Goal: Information Seeking & Learning: Learn about a topic

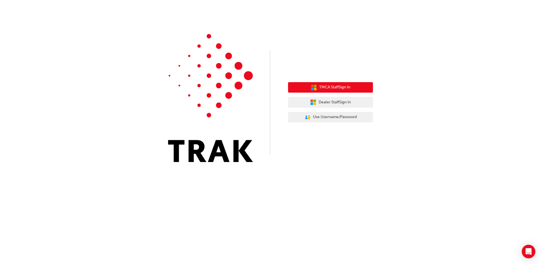
click at [343, 86] on span "TMCA Staff Sign In" at bounding box center [334, 87] width 31 height 7
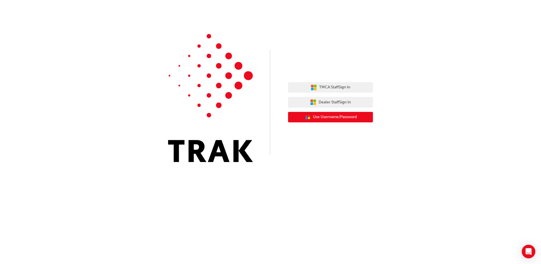
click at [343, 117] on span "Use Username/Password" at bounding box center [335, 117] width 44 height 7
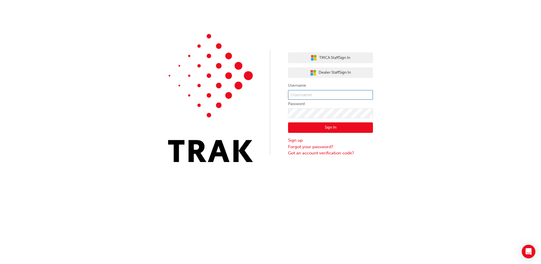
click at [318, 92] on input "text" at bounding box center [330, 95] width 85 height 10
type input "narelle.[PERSON_NAME]"
click button "Sign In" at bounding box center [330, 127] width 85 height 11
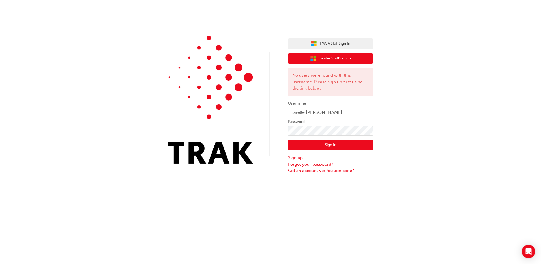
click at [328, 55] on span "Dealer Staff Sign In" at bounding box center [335, 58] width 32 height 7
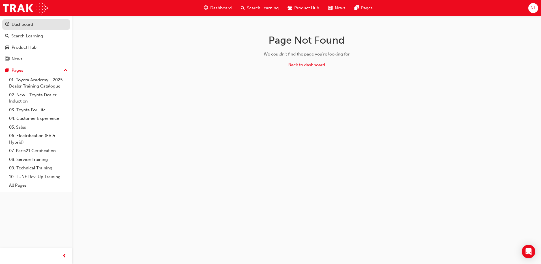
click at [20, 21] on div "Dashboard" at bounding box center [36, 24] width 62 height 7
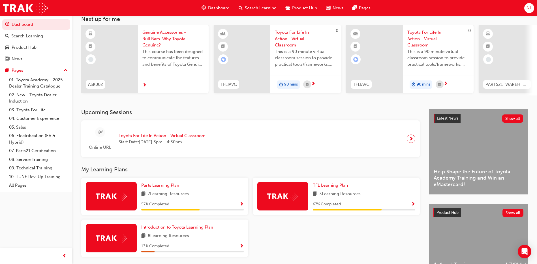
scroll to position [74, 0]
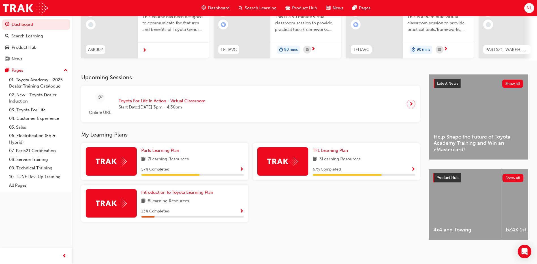
click at [241, 167] on span "Show Progress" at bounding box center [242, 169] width 4 height 5
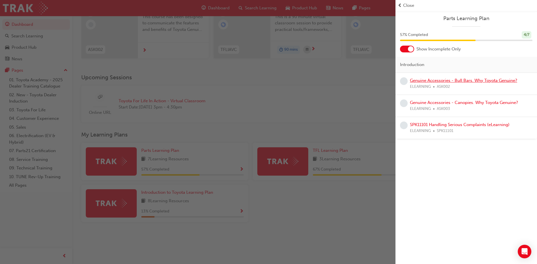
click at [483, 79] on link "Genuine Accessories - Bull Bars. Why Toyota Genuine?" at bounding box center [463, 80] width 107 height 5
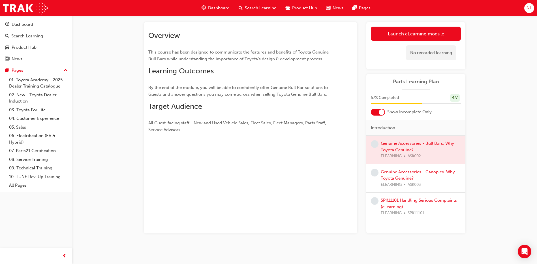
scroll to position [31, 0]
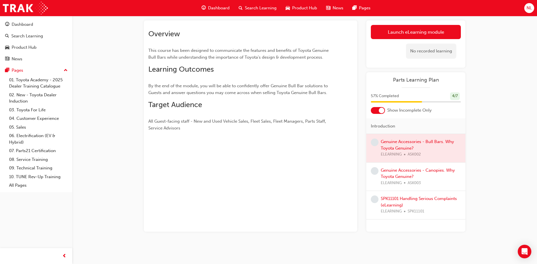
click at [447, 144] on div at bounding box center [415, 148] width 99 height 28
click at [438, 32] on link "Launch eLearning module" at bounding box center [416, 32] width 90 height 14
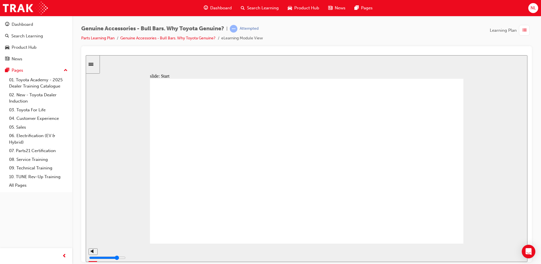
click at [471, 210] on div "slide: Start Toyota Genuine Accessories Why Genuine Bull Bars? Start Toyota G…" at bounding box center [307, 158] width 442 height 207
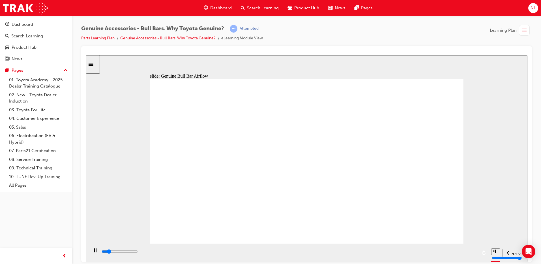
click at [480, 79] on div "slide: Comparison 0 0 Let’s compare a Toyota Genuine Bull Bar design with two A…" at bounding box center [307, 158] width 442 height 207
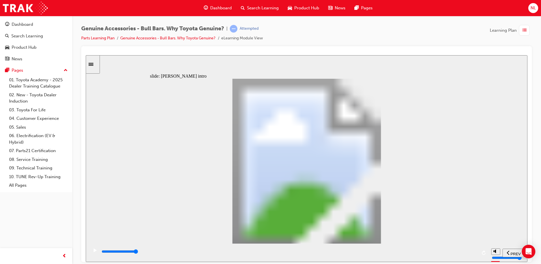
type input "8500"
type input "102"
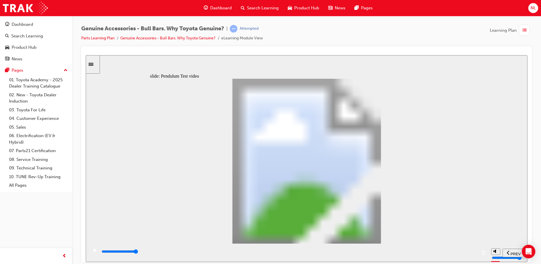
type input "5100"
type input "0"
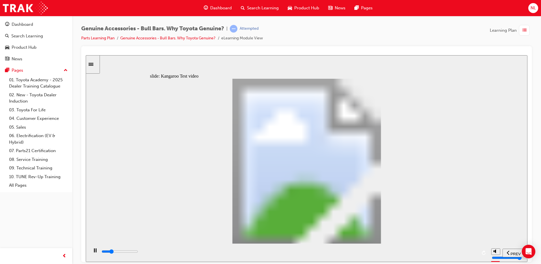
type input "5100"
type input "0"
type input "5100"
type input "0"
type input "5200"
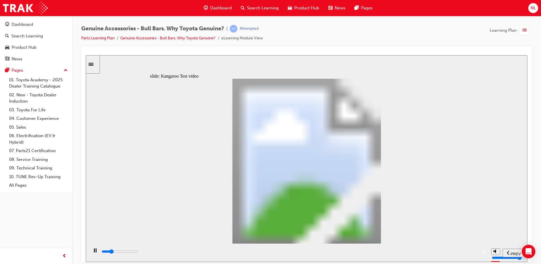
type input "0"
type input "5200"
type input "0"
type input "5200"
type input "0"
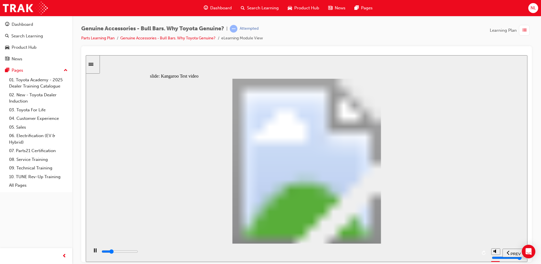
type input "5200"
type input "0"
type input "5200"
type input "0"
type input "5200"
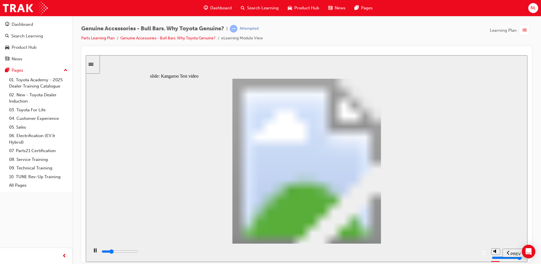
type input "0"
type input "5300"
type input "0"
type input "5300"
type input "0"
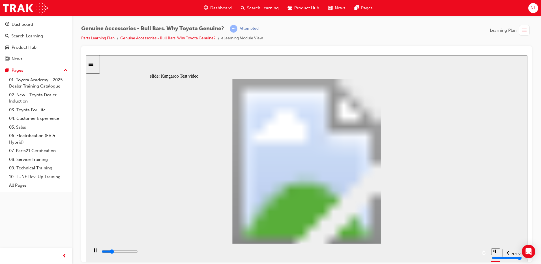
type input "5300"
type input "0"
type input "5300"
type input "0"
type input "5300"
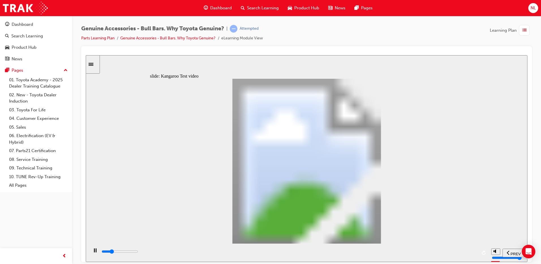
type input "0"
type input "5300"
type input "0"
type input "5400"
type input "0"
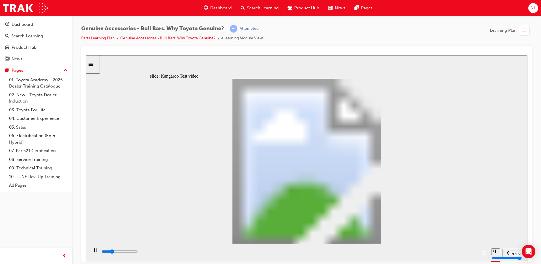
type input "5600"
type input "1"
type input "5900"
type input "1"
type input "6200"
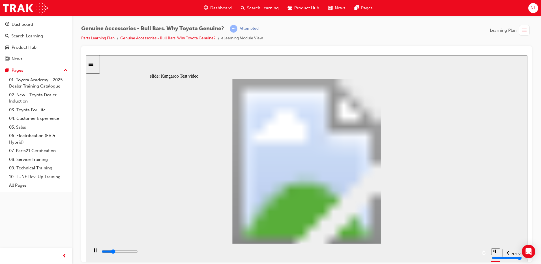
type input "1"
type input "6400"
type input "2"
type input "6700"
type input "2"
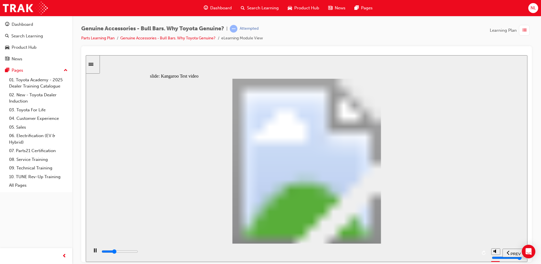
type input "7000"
type input "2"
type input "7200"
type input "2"
type input "7500"
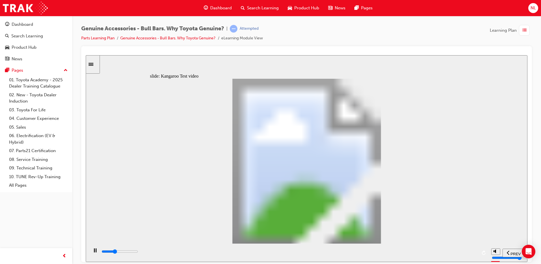
type input "3"
type input "7800"
type input "3"
type input "8000"
type input "3"
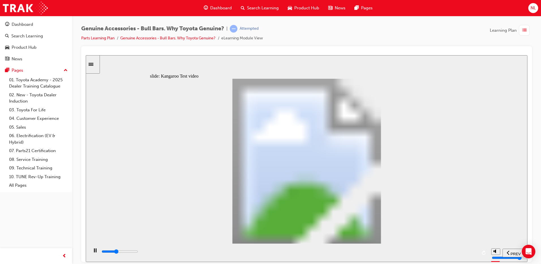
type input "8300"
type input "3"
type input "8600"
type input "4"
type input "8800"
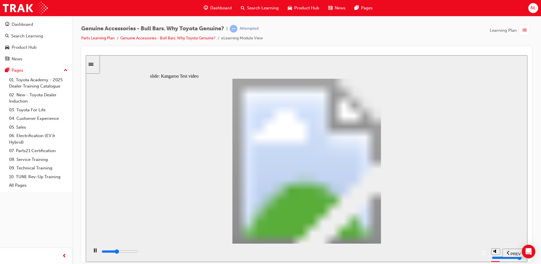
type input "4"
type input "9100"
type input "4"
type input "9400"
type input "4"
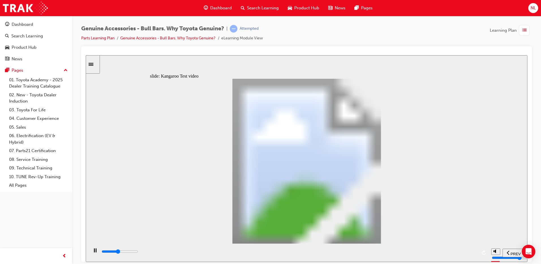
type input "9600"
type input "5"
type input "9900"
type input "5"
type input "10200"
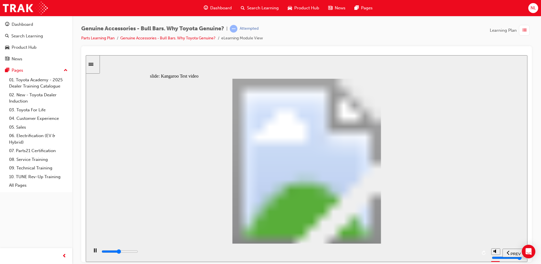
type input "5"
type input "10400"
type input "6"
type input "10700"
type input "6"
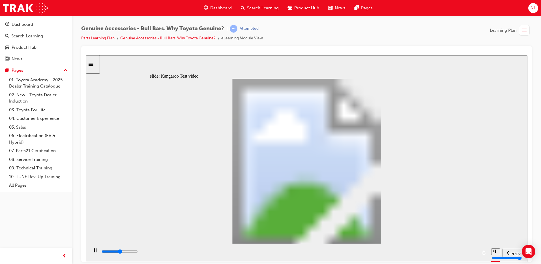
type input "11000"
type input "6"
type input "11200"
type input "6"
type input "11500"
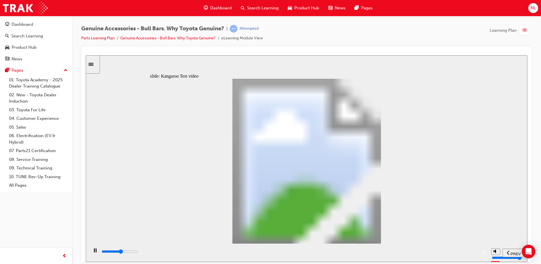
type input "7"
type input "11700"
type input "7"
type input "12000"
type input "7"
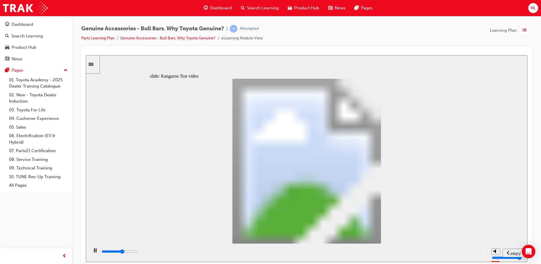
type input "12300"
type input "7"
type input "12500"
type input "8"
type input "12800"
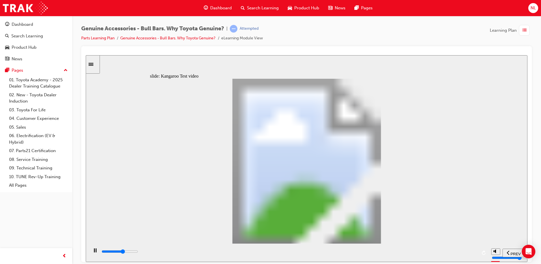
type input "8"
type input "13100"
type input "8"
type input "13400"
type input "8"
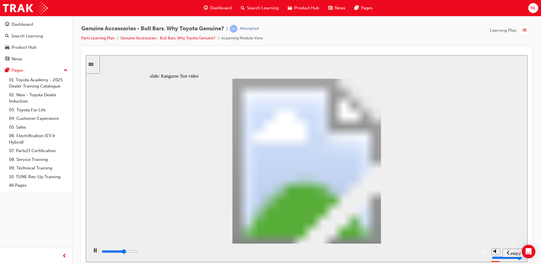
type input "13600"
type input "9"
type input "13900"
type input "9"
type input "14100"
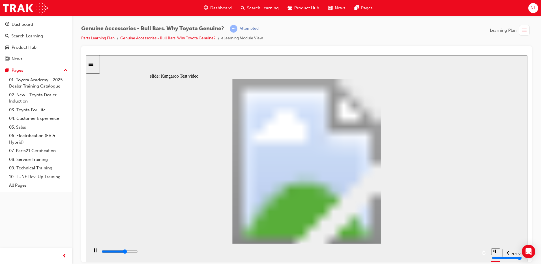
type input "9"
type input "14400"
type input "10"
type input "14700"
type input "10"
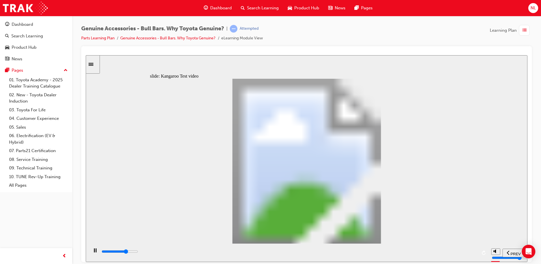
type input "15000"
type input "10"
type input "15200"
type input "10"
type input "15500"
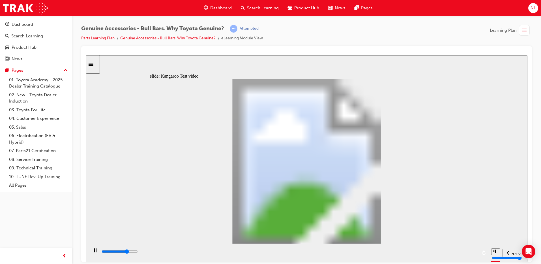
type input "11"
type input "15700"
type input "11"
type input "16000"
type input "11"
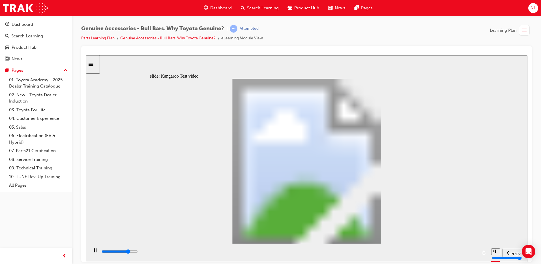
type input "16300"
type input "11"
type input "16500"
type input "12"
type input "16800"
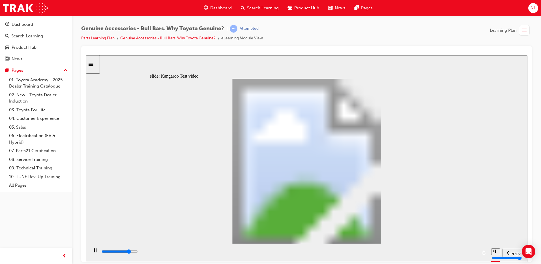
type input "12"
type input "17100"
type input "12"
type input "17300"
type input "12"
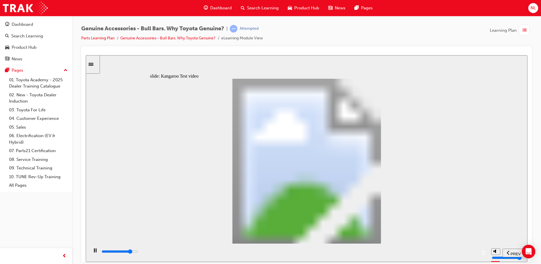
type input "17600"
type input "13"
type input "17900"
type input "13"
type input "18100"
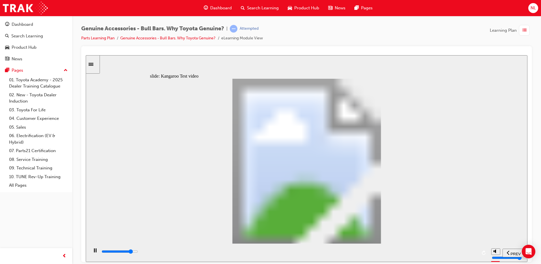
type input "13"
type input "18400"
type input "14"
type input "18700"
type input "14"
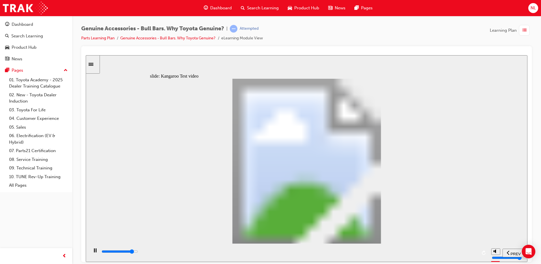
type input "18900"
type input "14"
type input "19200"
type input "14"
type input "19500"
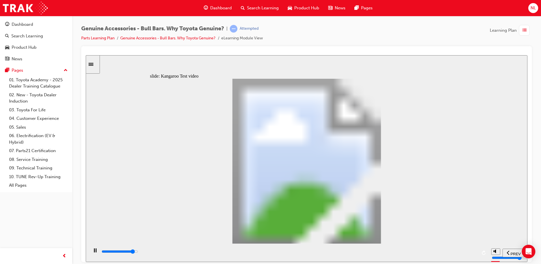
type input "15"
type input "19700"
type input "15"
type input "20000"
type input "15"
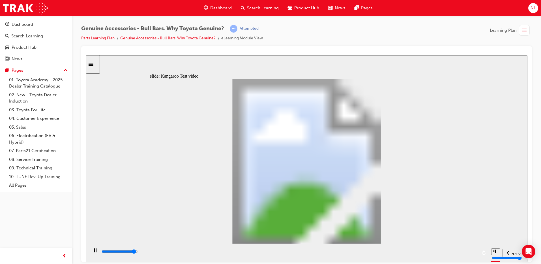
type input "20300"
type input "15"
type input "20500"
type input "16"
type input "20800"
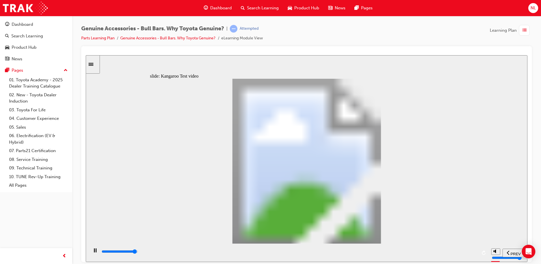
type input "16"
type input "21000"
type input "16"
type input "21300"
type input "16"
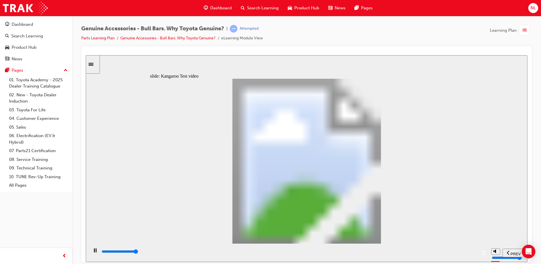
type input "21500"
type input "24"
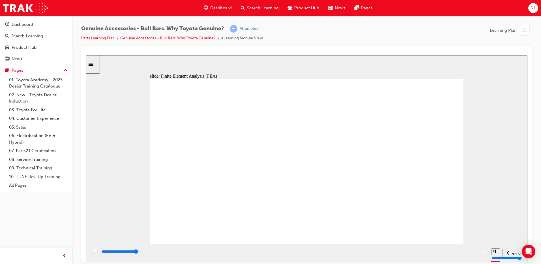
click at [450, 109] on div "Multiply 2 Close Rectangle 1 A common misconception is that the heavier, more r…" at bounding box center [307, 163] width 314 height 170
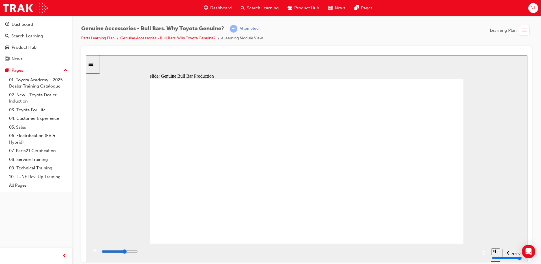
type input "37500"
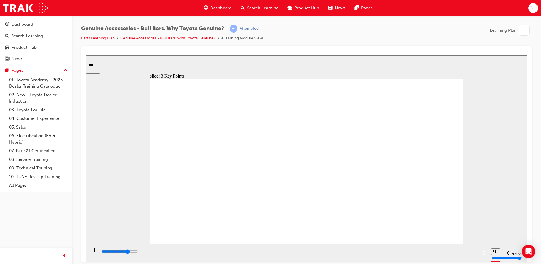
click at [484, 127] on div "slide: 3 Key Points Click the info button to review the warranty conditions Not…" at bounding box center [307, 158] width 442 height 207
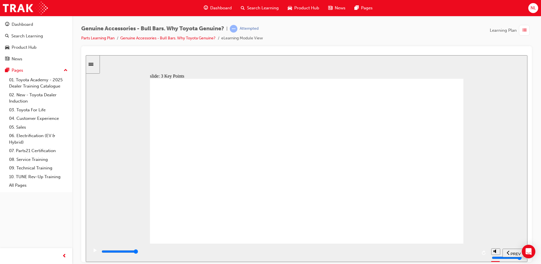
type input "7600"
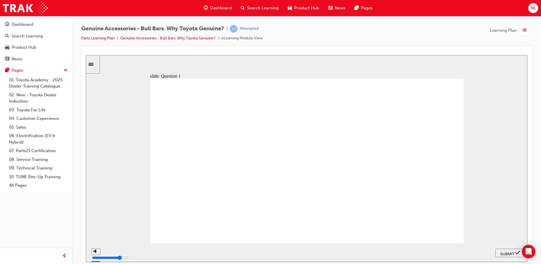
radio input "true"
click at [530, 250] on icon "Open Intercom Messenger" at bounding box center [528, 251] width 7 height 7
click at [501, 253] on span "SUBMIT" at bounding box center [508, 253] width 14 height 4
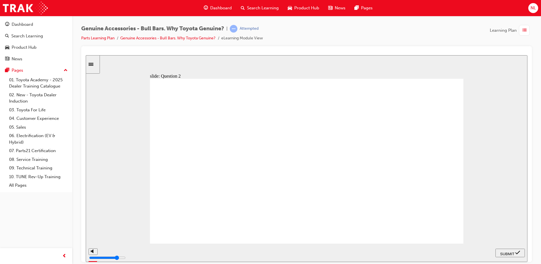
radio input "false"
radio input "true"
click at [511, 251] on span "SUBMIT" at bounding box center [508, 253] width 14 height 4
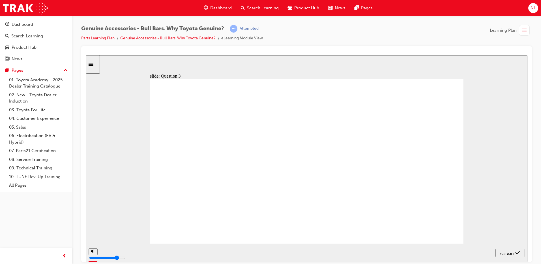
radio input "true"
click at [506, 252] on span "SUBMIT" at bounding box center [508, 253] width 14 height 4
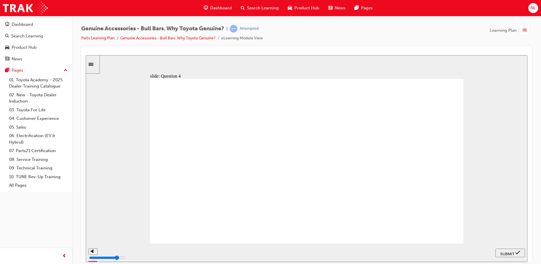
radio input "true"
click at [507, 252] on span "SUBMIT" at bounding box center [508, 253] width 14 height 4
radio input "true"
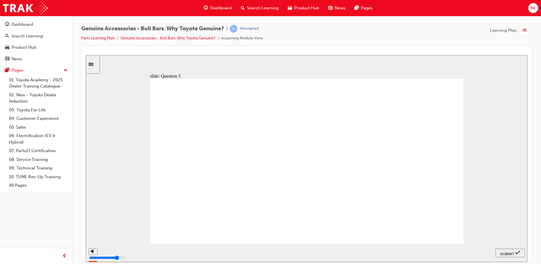
click at [509, 253] on span "SUBMIT" at bounding box center [508, 253] width 14 height 4
radio input "true"
click at [506, 251] on span "SUBMIT" at bounding box center [508, 253] width 14 height 4
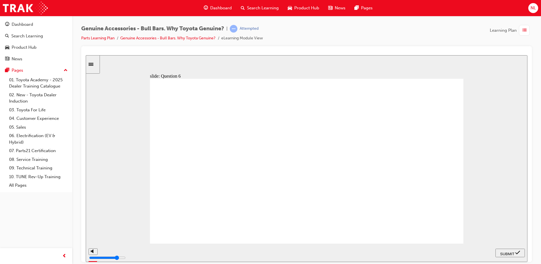
radio input "true"
click at [508, 250] on div "SUBMIT" at bounding box center [510, 253] width 25 height 6
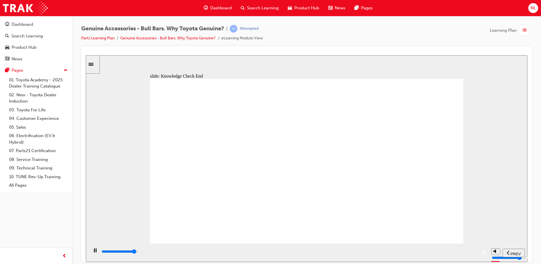
click at [486, 252] on span "PREV" at bounding box center [490, 253] width 10 height 4
type input "23000"
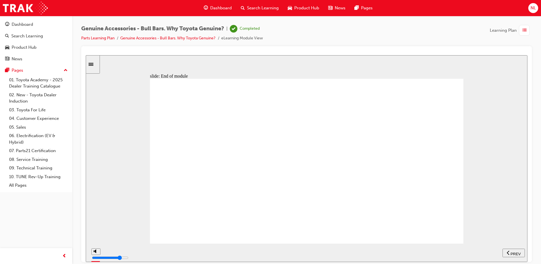
click at [374, 246] on section "PREV NEXT SUBMIT" at bounding box center [307, 252] width 442 height 18
click at [525, 30] on span "list-icon" at bounding box center [525, 30] width 4 height 7
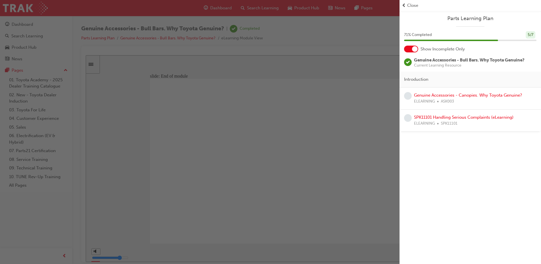
click at [501, 228] on div "Parts Learning Plan 71 % Completed 5 / 7 Show Incomplete Only Genuine Accessori…" at bounding box center [471, 132] width 142 height 264
click at [466, 18] on span "Parts Learning Plan" at bounding box center [470, 18] width 132 height 7
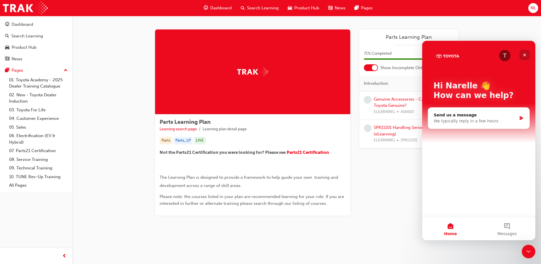
click at [523, 51] on div "Close" at bounding box center [525, 55] width 10 height 10
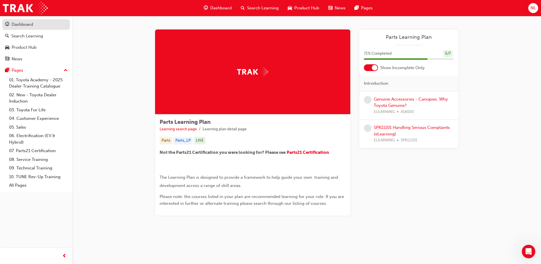
click at [25, 23] on div "Dashboard" at bounding box center [23, 24] width 22 height 7
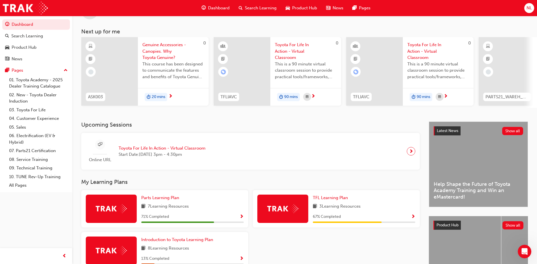
scroll to position [74, 0]
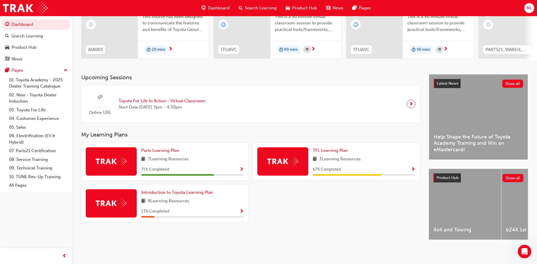
click at [412, 167] on span "Show Progress" at bounding box center [413, 169] width 4 height 5
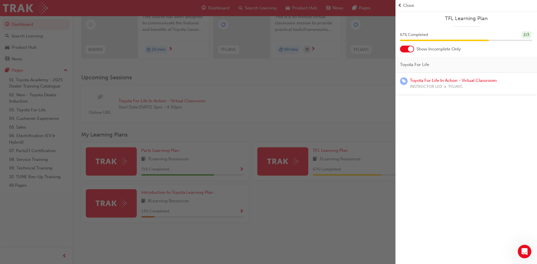
click at [401, 3] on span "prev-icon" at bounding box center [400, 5] width 4 height 7
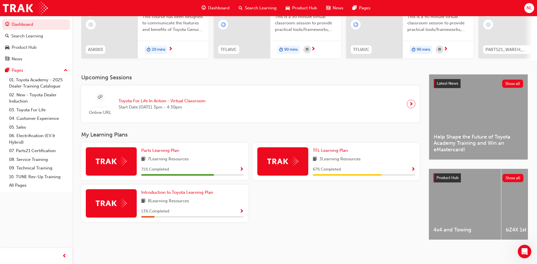
click at [118, 163] on img at bounding box center [111, 161] width 31 height 9
click at [241, 167] on span "Show Progress" at bounding box center [242, 169] width 4 height 5
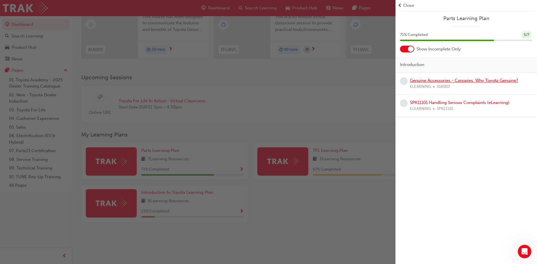
click at [440, 79] on link "Genuine Accessories - Canopies. Why Toyota Genuine?" at bounding box center [464, 80] width 108 height 5
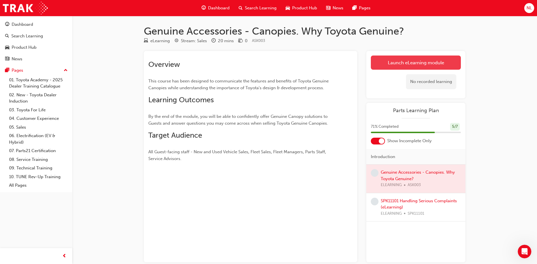
click at [413, 57] on link "Launch eLearning module" at bounding box center [416, 62] width 90 height 14
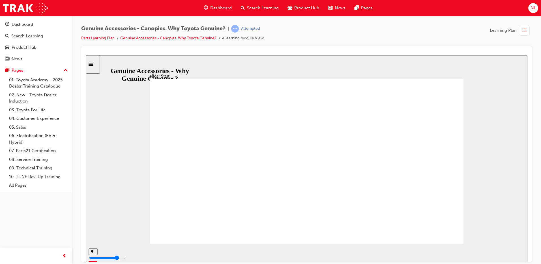
click at [472, 253] on div "playback controls" at bounding box center [289, 251] width 376 height 6
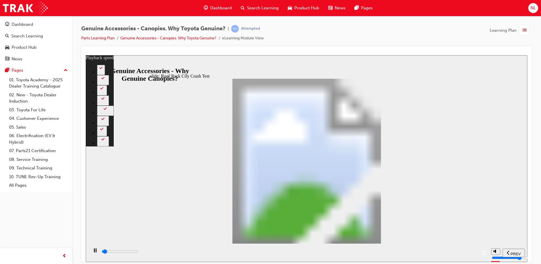
type input "1500"
type input "0"
type input "1500"
type input "0"
type input "1600"
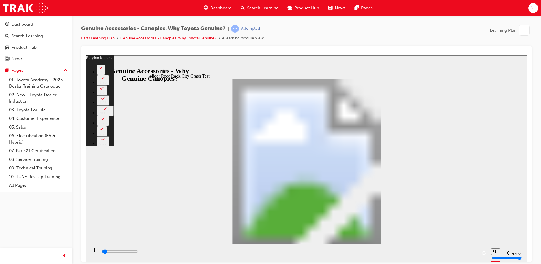
type input "0"
type input "1600"
type input "0"
type input "1600"
type input "0"
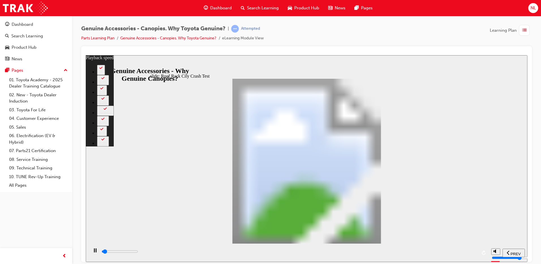
type input "1600"
type input "0"
type input "1600"
type input "0"
type input "1600"
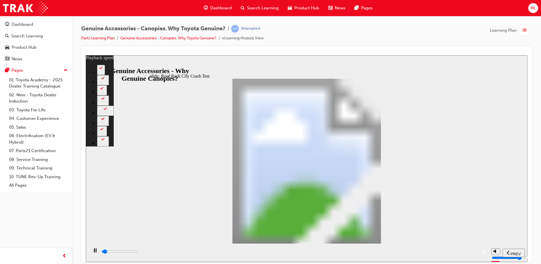
type input "0"
type input "1700"
type input "0"
type input "1700"
type input "0"
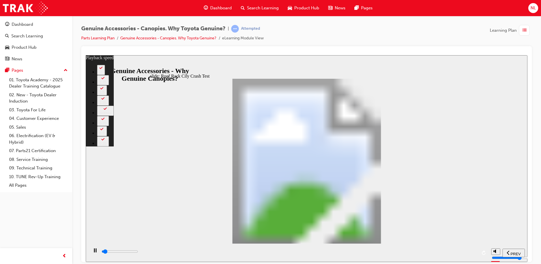
type input "1700"
type input "0"
type input "1700"
type input "0"
type input "1700"
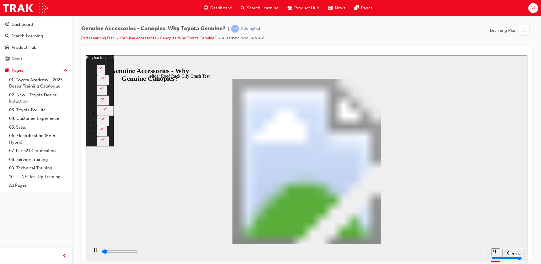
type input "0"
type input "1700"
type input "0"
type input "1800"
type input "0"
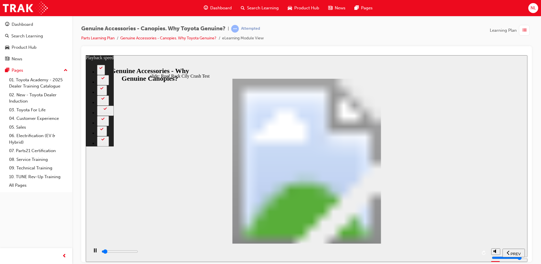
type input "1800"
type input "0"
type input "1800"
type input "0"
type input "1800"
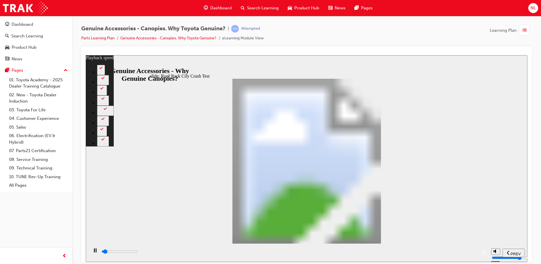
type input "0"
type input "1800"
type input "0"
type input "1800"
type input "0"
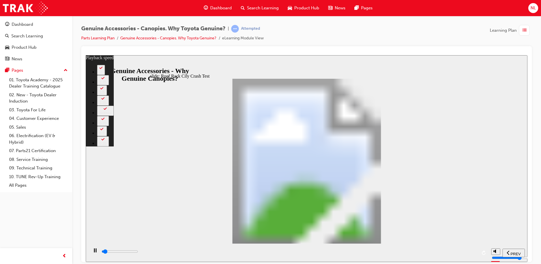
type input "1900"
type input "0"
type input "1900"
type input "0"
type input "1900"
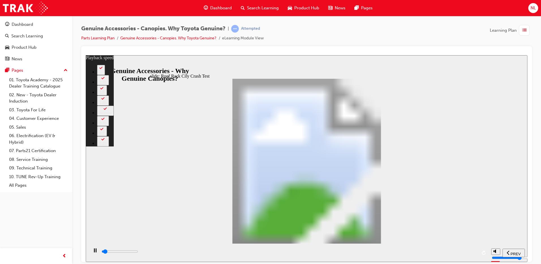
type input "0"
type input "1900"
type input "0"
type input "1900"
type input "0"
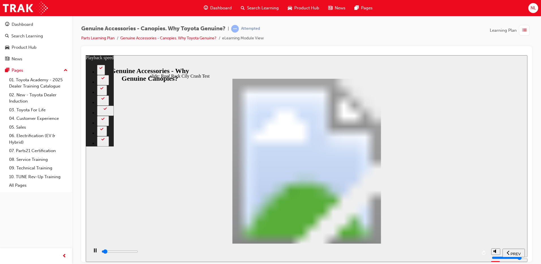
type input "1900"
type input "0"
type input "2000"
type input "0"
type input "2000"
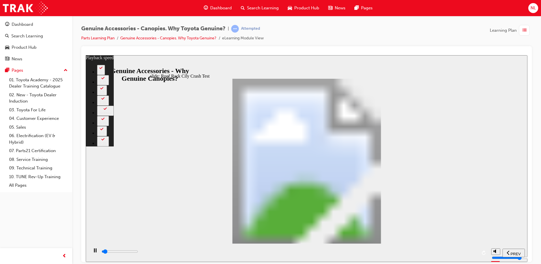
type input "0"
type input "2000"
type input "0"
type input "2000"
type input "0"
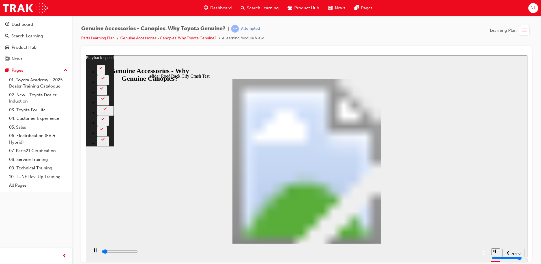
type input "2000"
type input "0"
type input "2000"
type input "0"
type input "2100"
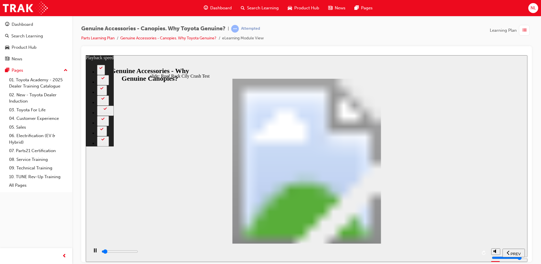
type input "1"
type input "2100"
type input "1"
type input "2100"
type input "1"
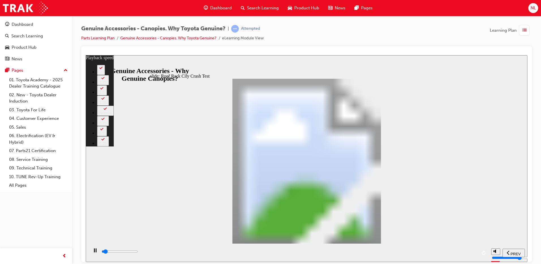
type input "2100"
type input "1"
type input "2100"
type input "1"
type input "2100"
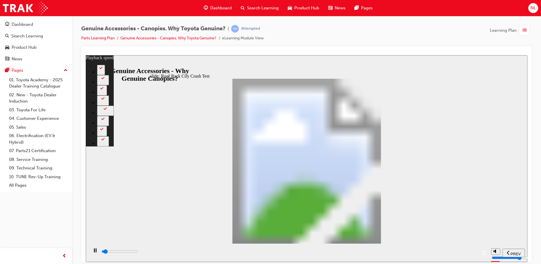
type input "1"
type input "2200"
type input "1"
type input "2200"
type input "1"
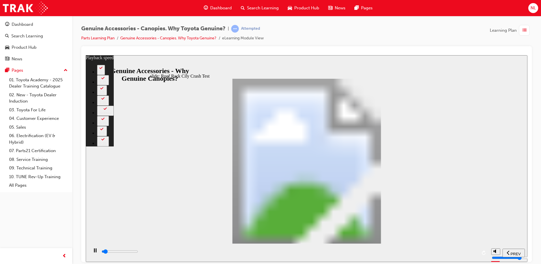
type input "2200"
type input "1"
type input "2200"
type input "1"
type input "2200"
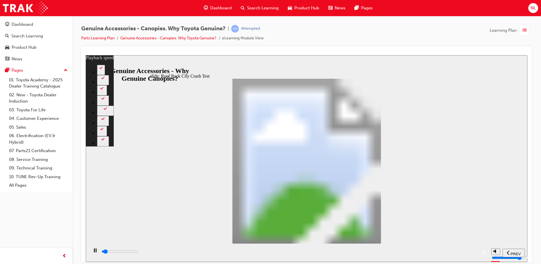
type input "1"
type input "2200"
type input "1"
type input "2300"
type input "1"
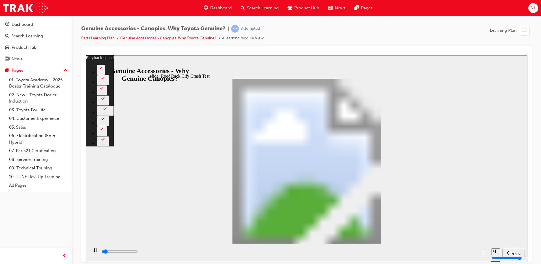
type input "2300"
type input "1"
type input "2300"
type input "1"
type input "2300"
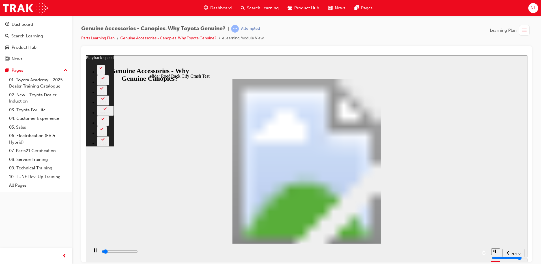
type input "1"
type input "2300"
type input "1"
type input "2300"
type input "1"
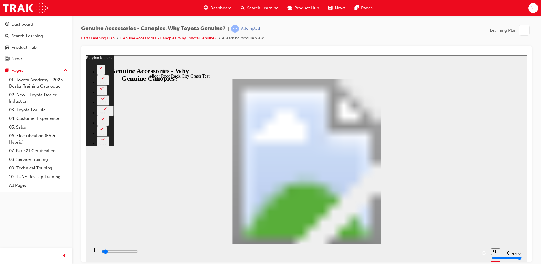
type input "2400"
type input "1"
type input "2400"
type input "1"
type input "2400"
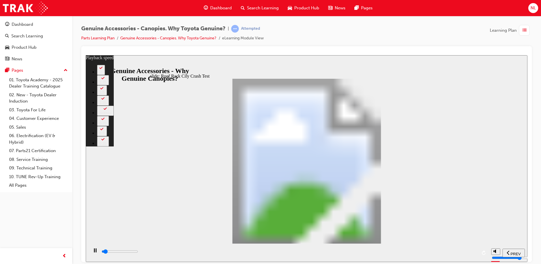
type input "1"
type input "2400"
type input "1"
type input "2400"
type input "1"
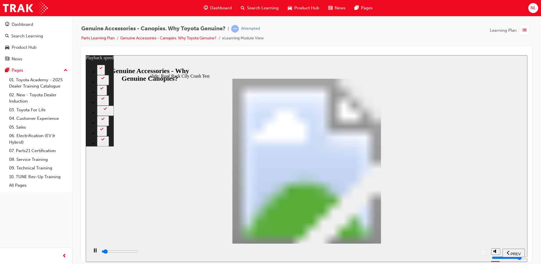
type input "2400"
type input "1"
type input "2500"
type input "1"
type input "2500"
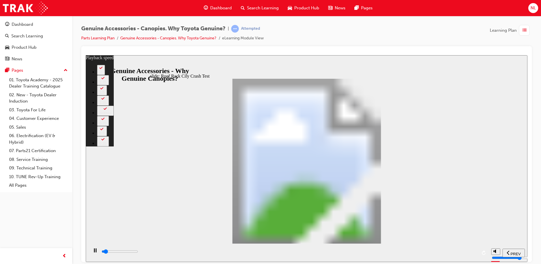
type input "1"
type input "2500"
type input "1"
type input "2500"
type input "1"
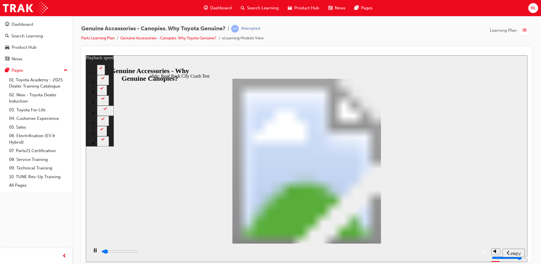
type input "2500"
type input "1"
type input "2500"
type input "1"
type input "2600"
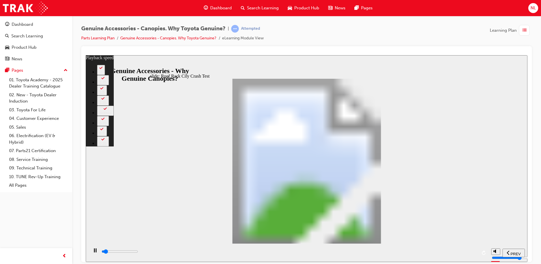
type input "1"
type input "2600"
type input "1"
type input "2600"
type input "1"
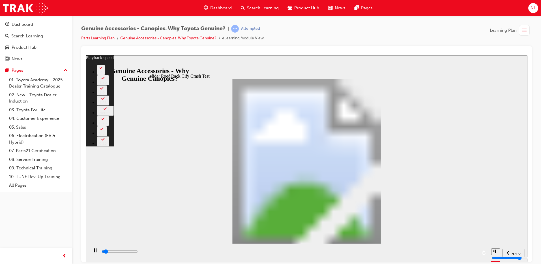
type input "2600"
type input "1"
type input "2600"
type input "1"
type input "2600"
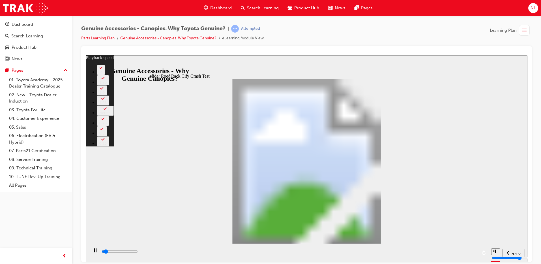
type input "1"
type input "2700"
type input "1"
type input "2700"
type input "1"
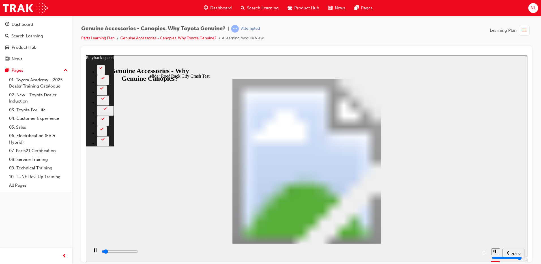
type input "2700"
type input "1"
type input "2700"
type input "1"
type input "2700"
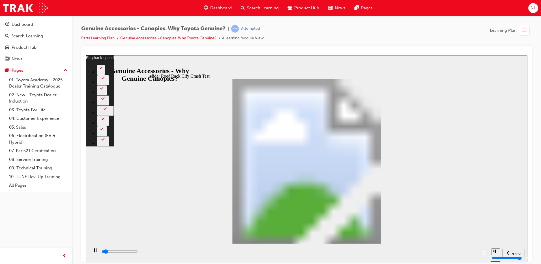
type input "1"
type input "2700"
type input "1"
type input "2800"
type input "1"
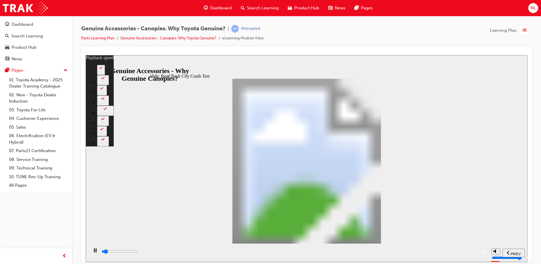
type input "2800"
type input "1"
type input "3100"
type input "2"
type input "3400"
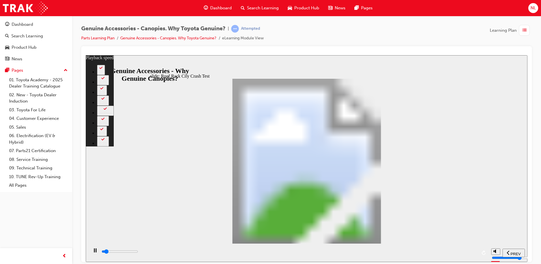
type input "2"
type input "3600"
type input "2"
type input "3900"
type input "2"
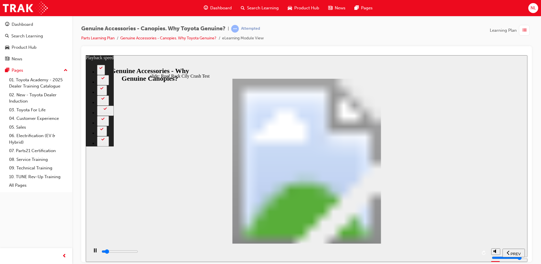
type input "4200"
type input "3"
type input "4400"
type input "3"
type input "4500"
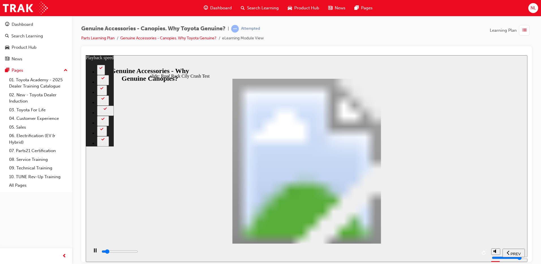
type input "3"
type input "4700"
type input "3"
type input "5000"
type input "3"
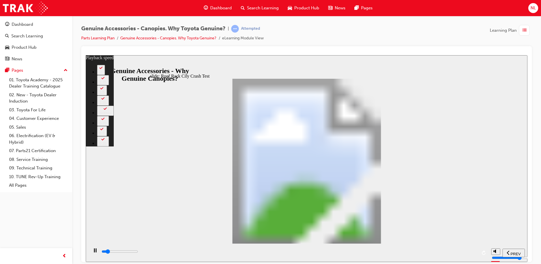
type input "5200"
type input "4"
type input "5500"
type input "4"
type input "5800"
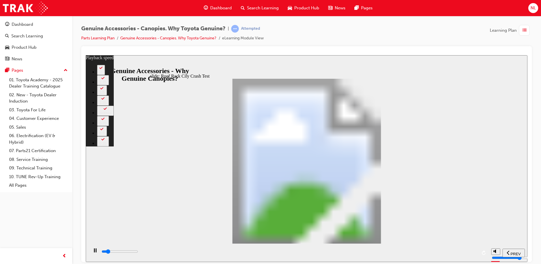
type input "4"
type input "6000"
type input "5"
type input "6300"
type input "5"
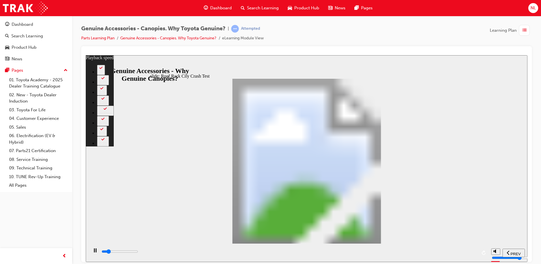
type input "6600"
type input "5"
type input "6800"
type input "5"
type input "7100"
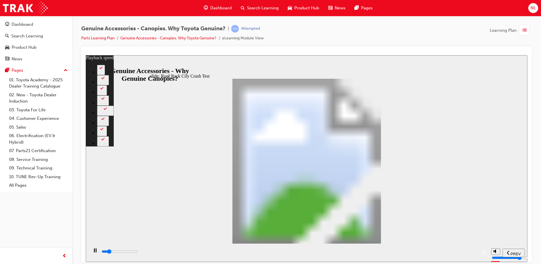
type input "6"
type input "7400"
type input "6"
type input "7600"
type input "6"
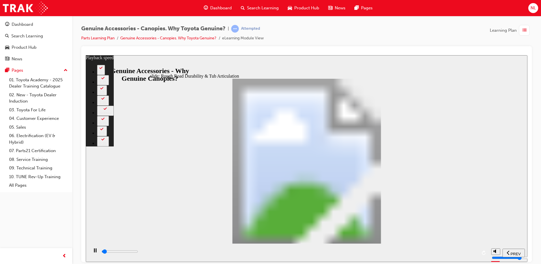
type input "1000"
type input "0"
type input "1000"
type input "0"
type input "1100"
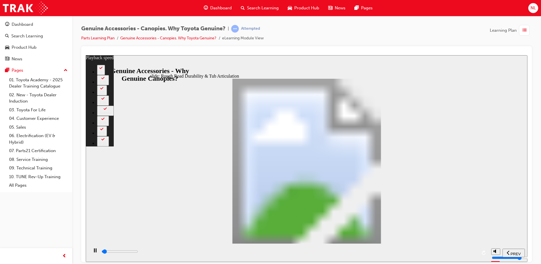
type input "0"
type input "1100"
type input "0"
type input "1100"
type input "0"
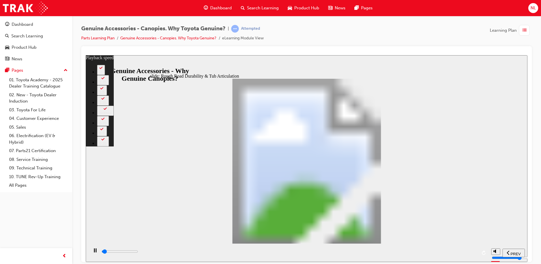
type input "1100"
type input "0"
type input "1100"
type input "0"
type input "1100"
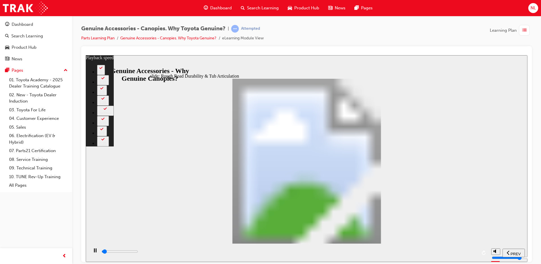
type input "0"
type input "1200"
type input "0"
type input "1200"
type input "0"
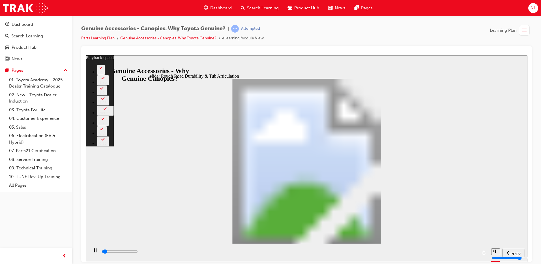
type input "1200"
type input "0"
type input "1200"
type input "0"
type input "1200"
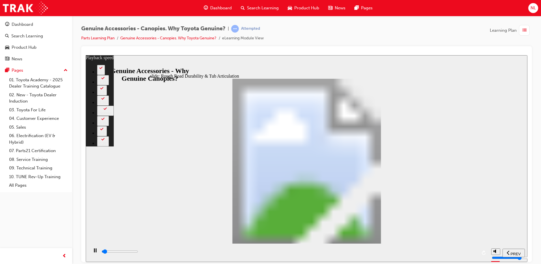
type input "0"
type input "1200"
type input "0"
type input "1300"
type input "0"
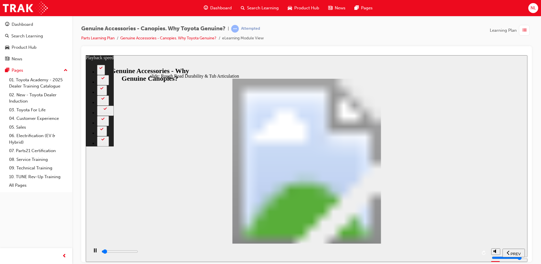
type input "1300"
type input "0"
type input "1300"
type input "0"
type input "1300"
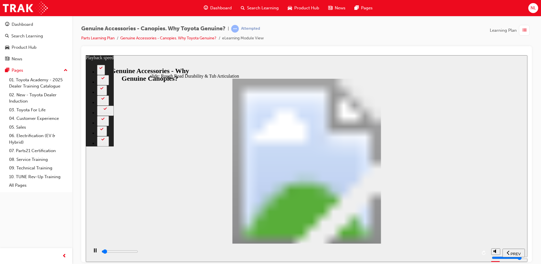
type input "0"
type input "1300"
type input "0"
type input "1300"
type input "0"
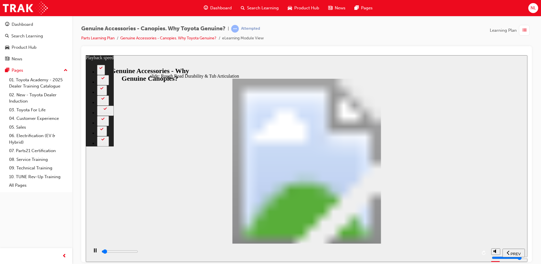
type input "1400"
type input "0"
type input "1400"
type input "0"
type input "1400"
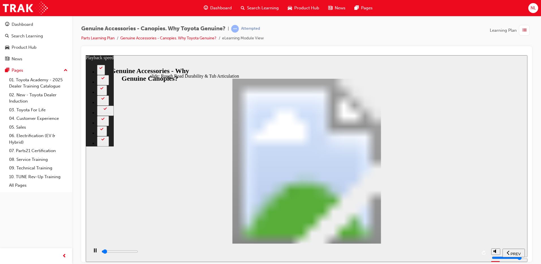
type input "0"
type input "1400"
type input "0"
type input "1400"
type input "0"
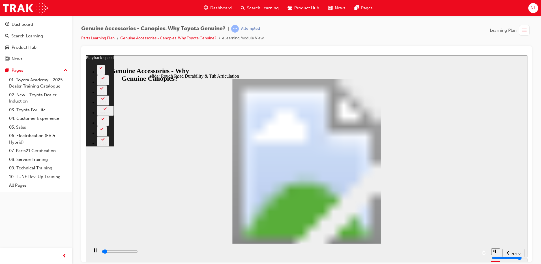
type input "1400"
type input "0"
type input "1500"
type input "0"
type input "1500"
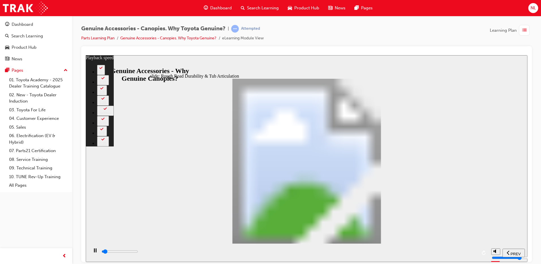
type input "0"
type input "1500"
type input "0"
type input "1500"
type input "0"
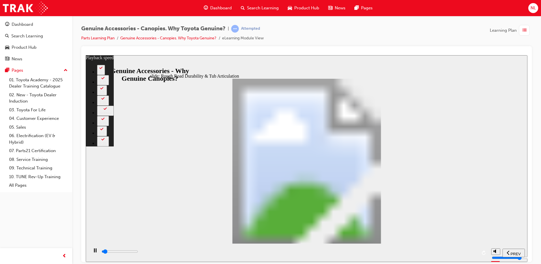
type input "1500"
type input "0"
type input "1500"
type input "0"
type input "1600"
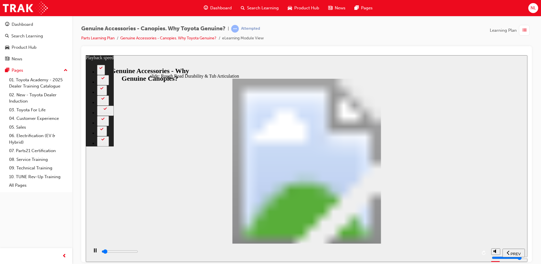
type input "1"
type input "1600"
type input "1"
type input "1600"
type input "1"
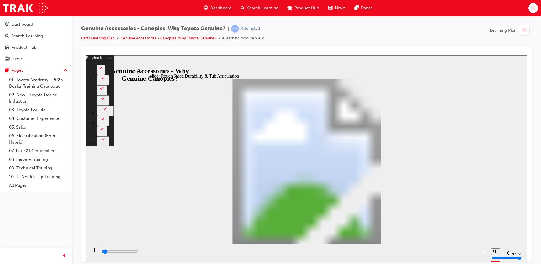
type input "1600"
type input "1"
type input "1600"
type input "1"
type input "1600"
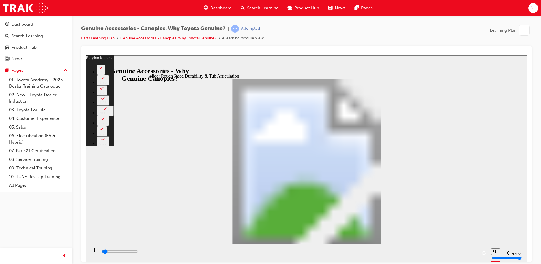
type input "1"
type input "1700"
type input "1"
type input "1700"
type input "1"
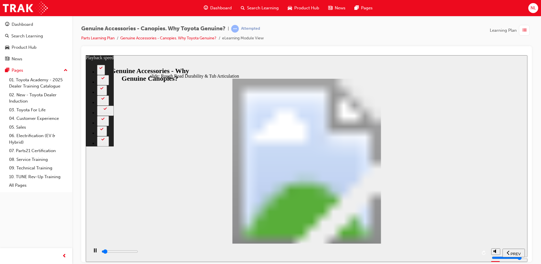
type input "1700"
type input "1"
type input "1700"
type input "1"
type input "1700"
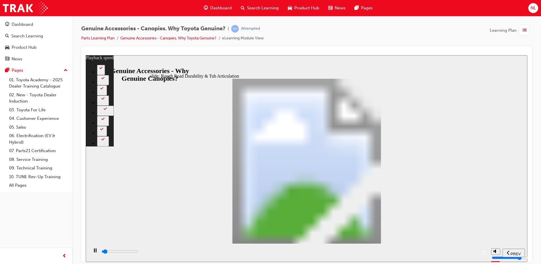
type input "1"
type input "1700"
type input "1"
type input "1800"
type input "1"
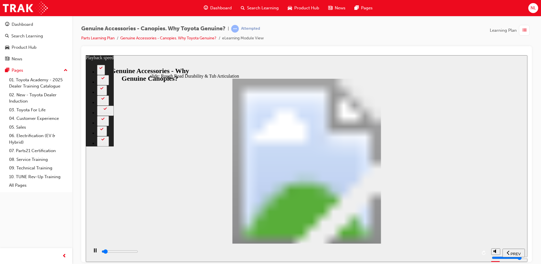
type input "1800"
type input "1"
type input "1800"
type input "1"
type input "1800"
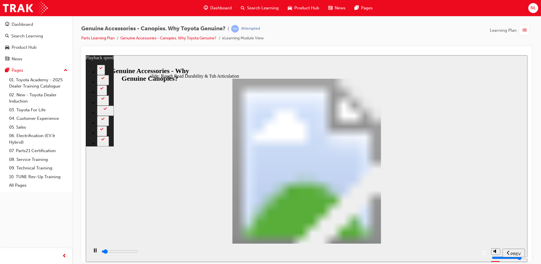
type input "1"
type input "1800"
type input "1"
type input "1800"
type input "1"
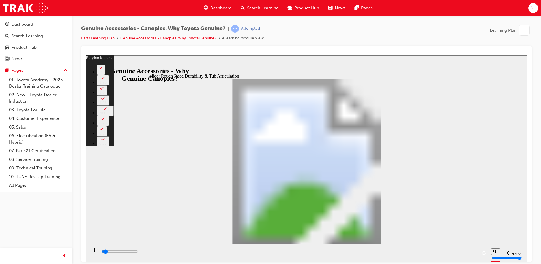
type input "1900"
type input "1"
type input "1900"
type input "1"
type input "1900"
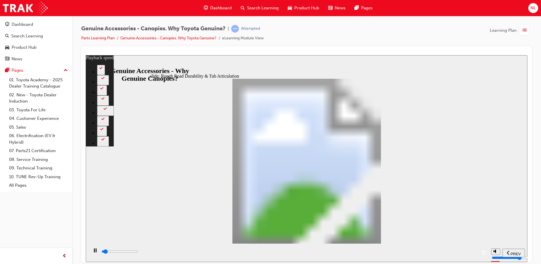
type input "1"
type input "1900"
type input "1"
type input "1900"
type input "1"
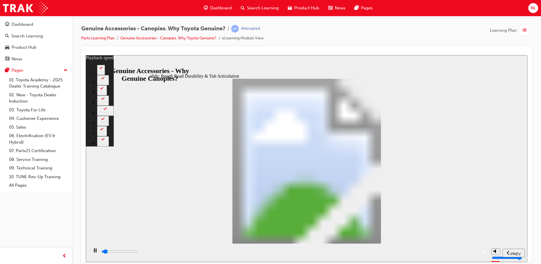
type input "1900"
type input "1"
type input "2000"
type input "1"
type input "2000"
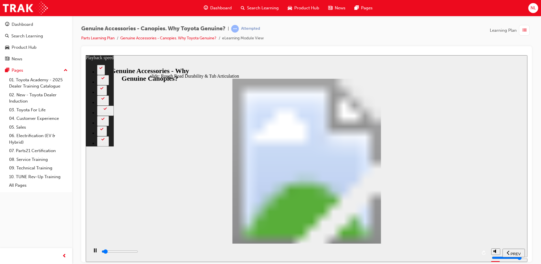
type input "1"
type input "2000"
type input "1"
type input "2000"
type input "1"
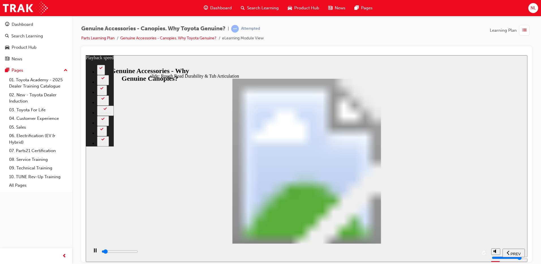
type input "2000"
type input "1"
type input "2000"
type input "1"
type input "2100"
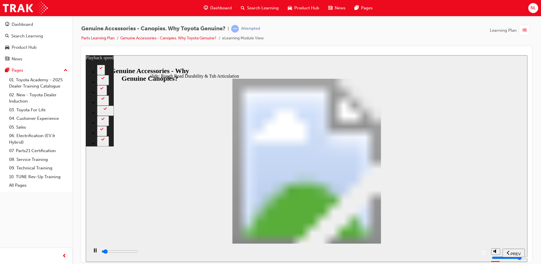
type input "1"
type input "2100"
type input "1"
type input "2100"
type input "1"
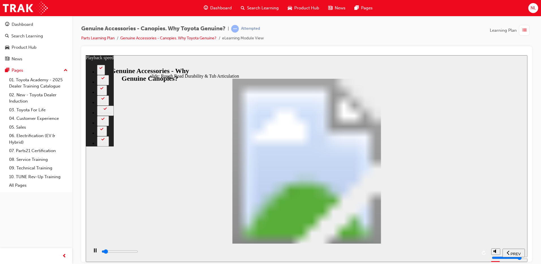
type input "2100"
type input "1"
type input "2100"
type input "1"
type input "2100"
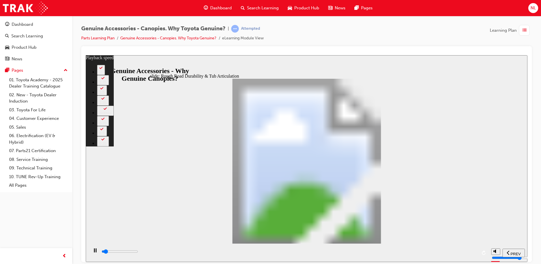
type input "1"
type input "2200"
type input "1"
type input "2200"
type input "1"
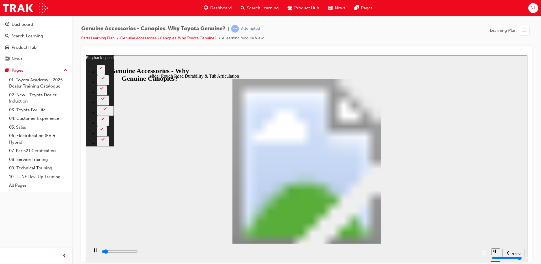
type input "2200"
type input "1"
type input "2200"
type input "1"
type input "2200"
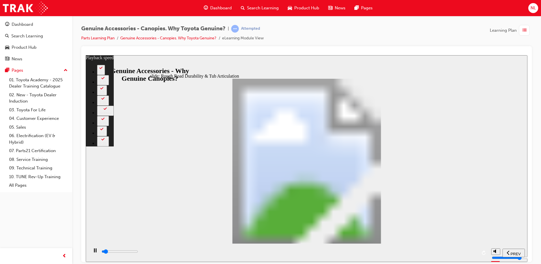
type input "1"
type input "2200"
type input "1"
type input "2300"
type input "1"
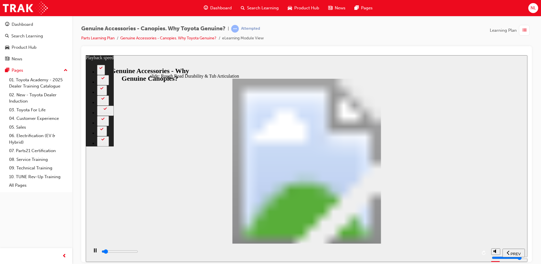
type input "2400"
type input "1"
type input "2600"
type input "2"
type input "2900"
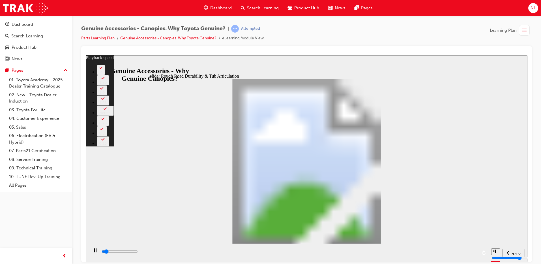
type input "2"
type input "3200"
type input "2"
type input "3400"
type input "2"
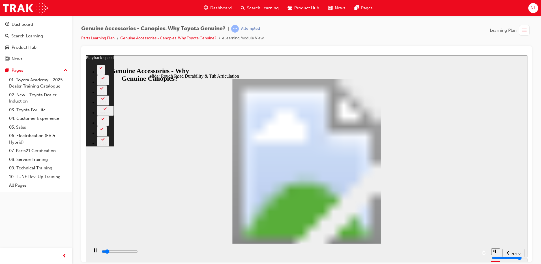
type input "3700"
type input "3"
type input "4000"
type input "3"
type input "4200"
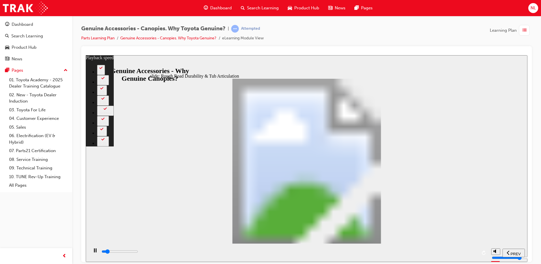
type input "3"
type input "4500"
type input "3"
type input "4500"
type input "3"
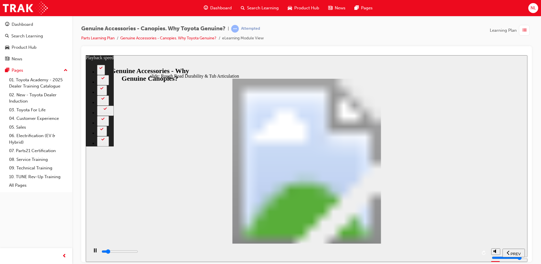
type input "4700"
type input "4"
type input "5000"
type input "4"
type input "5300"
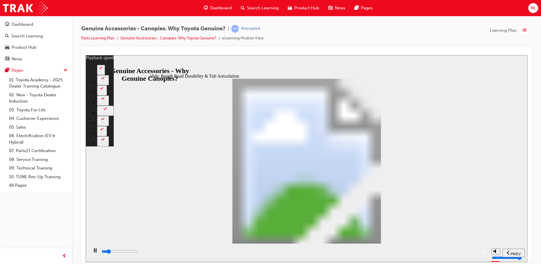
type input "4"
type input "5500"
type input "4"
type input "5800"
type input "5"
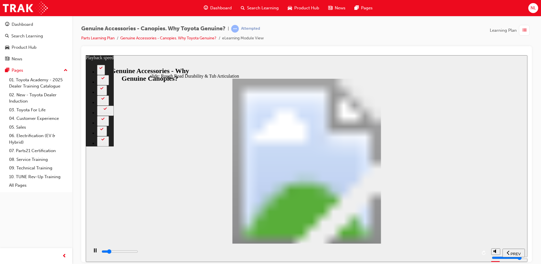
type input "6100"
type input "5"
type input "6300"
type input "5"
type input "6600"
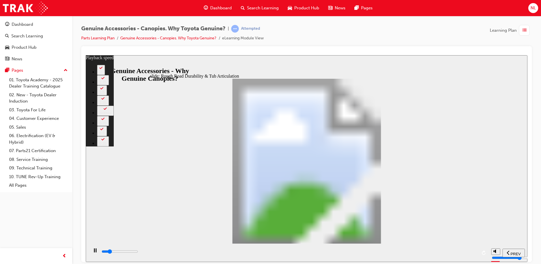
type input "6"
type input "6900"
type input "6"
type input "7100"
type input "6"
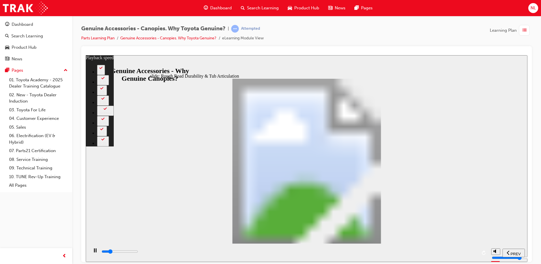
type input "7400"
type input "6"
type input "7700"
type input "7"
type input "7900"
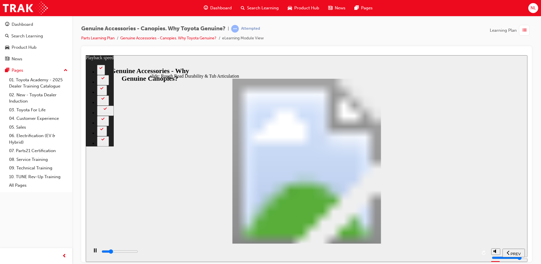
type input "7"
type input "8200"
type input "7"
type input "8500"
type input "7"
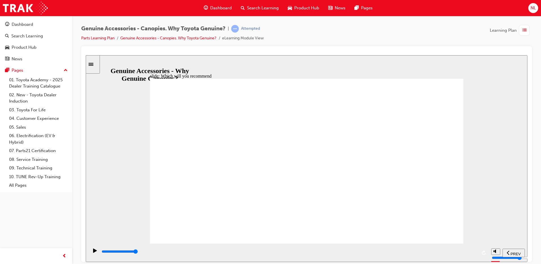
click at [509, 251] on span "SUBMIT" at bounding box center [508, 253] width 14 height 4
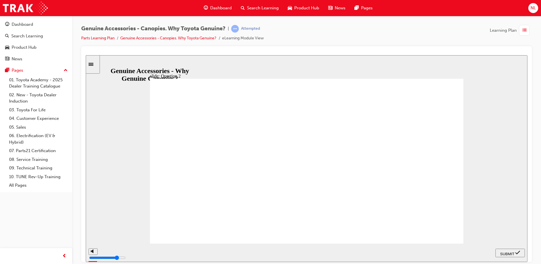
click at [506, 251] on span "SUBMIT" at bounding box center [508, 253] width 14 height 4
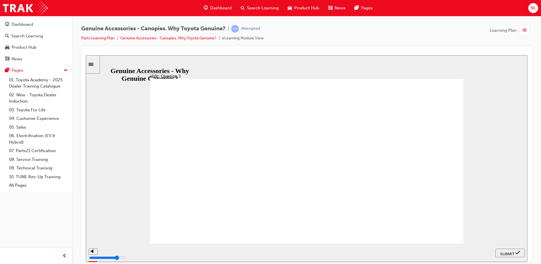
click at [511, 251] on span "SUBMIT" at bounding box center [508, 253] width 14 height 4
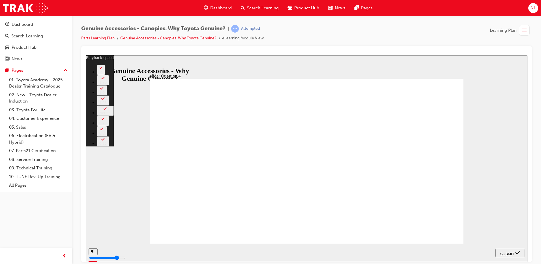
click at [510, 251] on span "SUBMIT" at bounding box center [508, 253] width 14 height 4
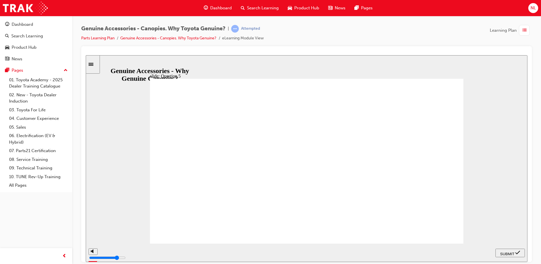
click at [508, 251] on span "SUBMIT" at bounding box center [508, 253] width 14 height 4
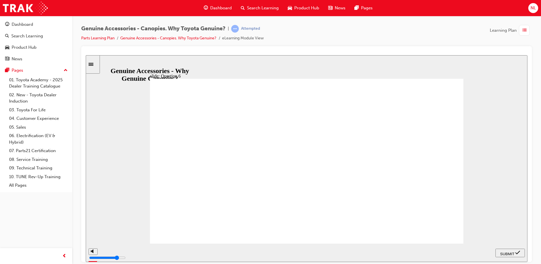
click at [508, 251] on span "SUBMIT" at bounding box center [508, 253] width 14 height 4
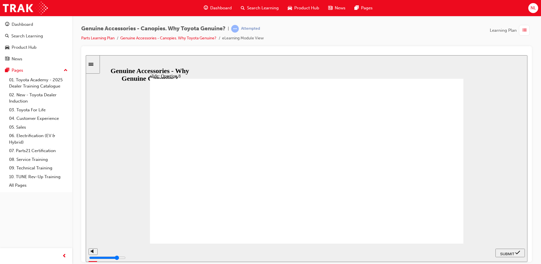
click at [508, 252] on span "SUBMIT" at bounding box center [508, 253] width 14 height 4
click at [506, 252] on span "SUBMIT" at bounding box center [508, 253] width 14 height 4
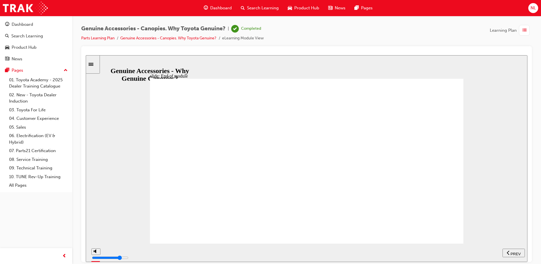
click at [507, 27] on span "Learning Plan" at bounding box center [503, 30] width 27 height 7
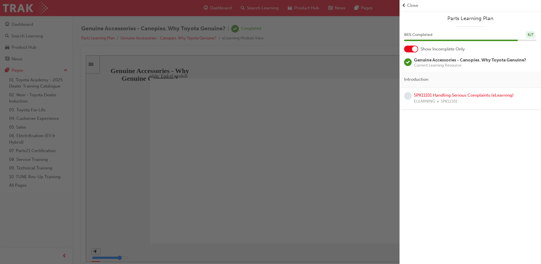
click at [461, 159] on div "Parts Learning Plan 86 % Completed 6 / 7 Show Incomplete Only Genuine Accessori…" at bounding box center [471, 132] width 142 height 264
click at [411, 3] on span "Close" at bounding box center [412, 5] width 11 height 7
